Goal: Check status: Check status

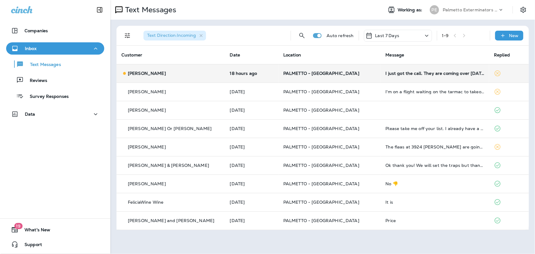
click at [237, 76] on td "18 hours ago" at bounding box center [251, 73] width 53 height 18
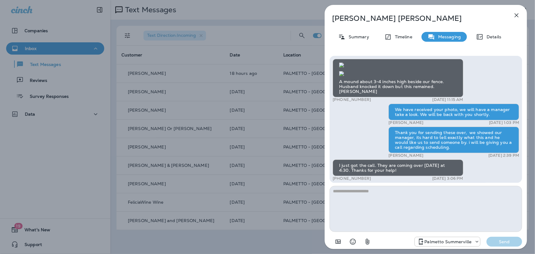
scroll to position [-191, 0]
click at [344, 67] on img at bounding box center [341, 65] width 5 height 5
click at [344, 76] on img at bounding box center [341, 73] width 5 height 5
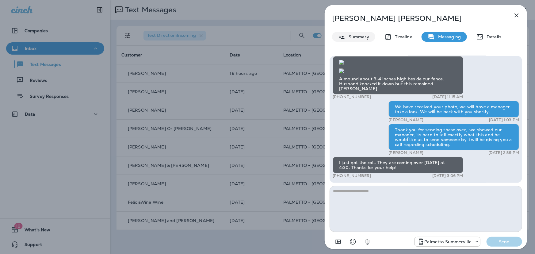
click at [356, 38] on p "Summary" at bounding box center [358, 36] width 24 height 5
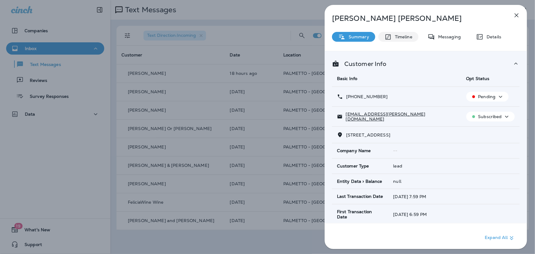
click at [396, 37] on p "Timeline" at bounding box center [402, 36] width 21 height 5
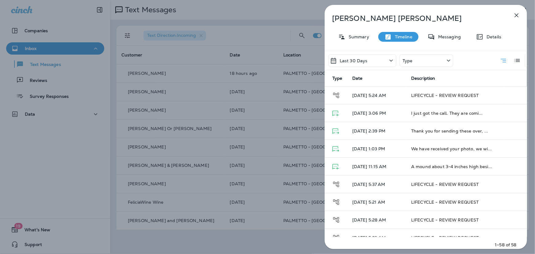
click at [519, 16] on icon "button" at bounding box center [516, 15] width 7 height 7
